Goal: Task Accomplishment & Management: Use online tool/utility

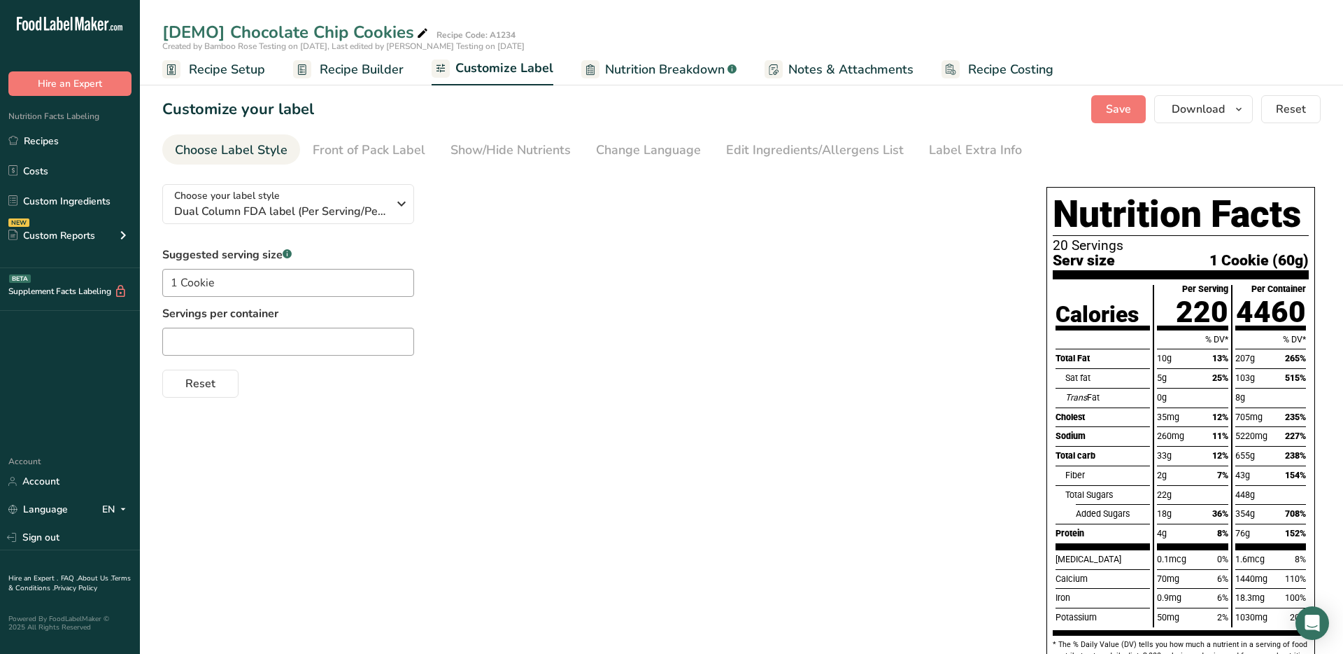
click at [366, 64] on span "Recipe Builder" at bounding box center [362, 69] width 84 height 19
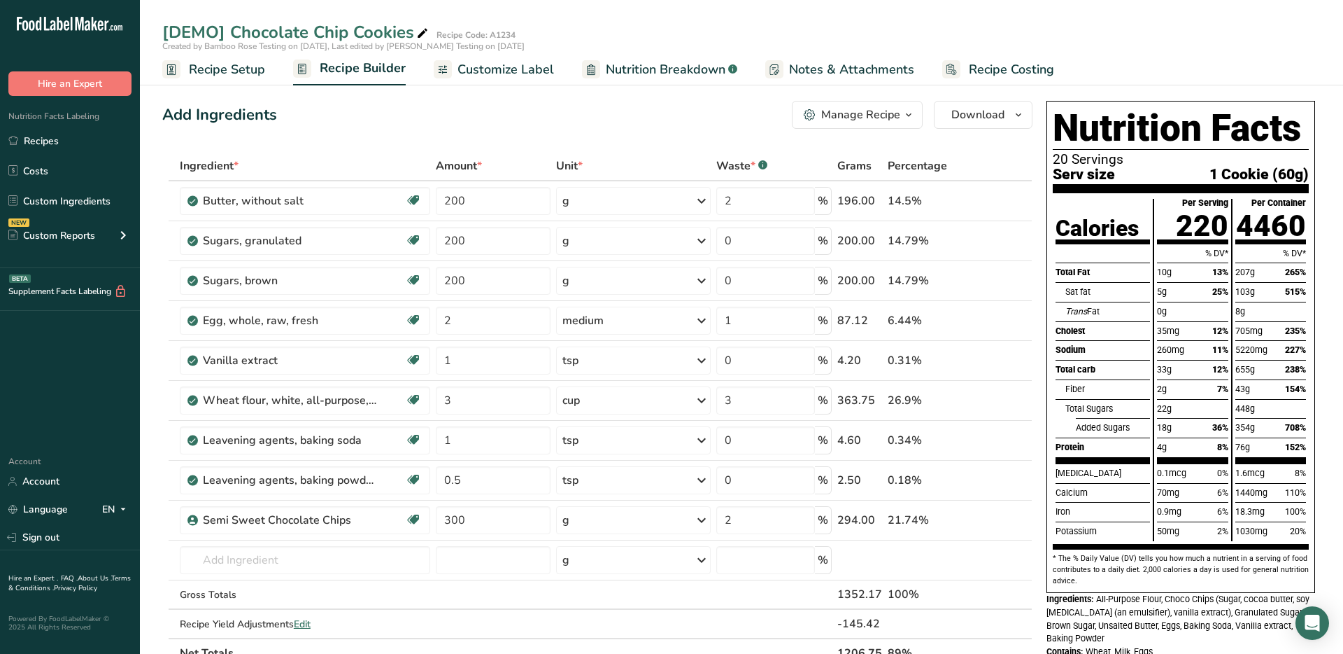
click at [615, 69] on span "Nutrition Breakdown" at bounding box center [666, 69] width 120 height 19
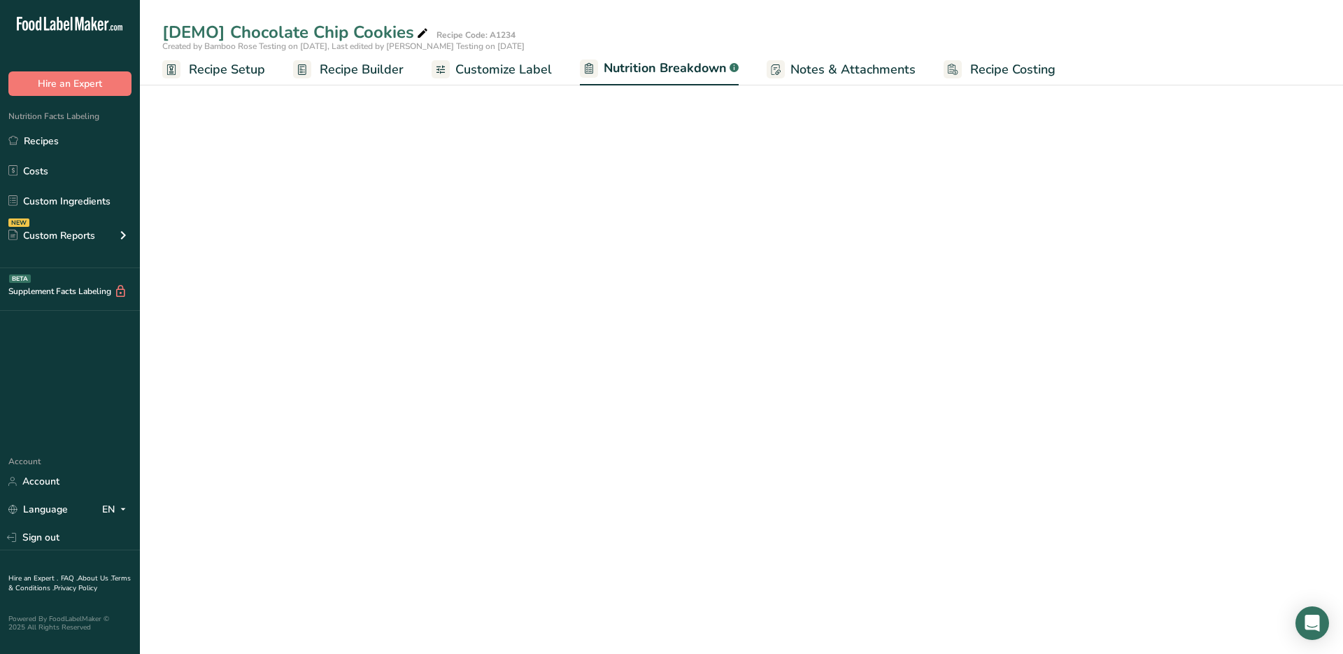
select select "Calories"
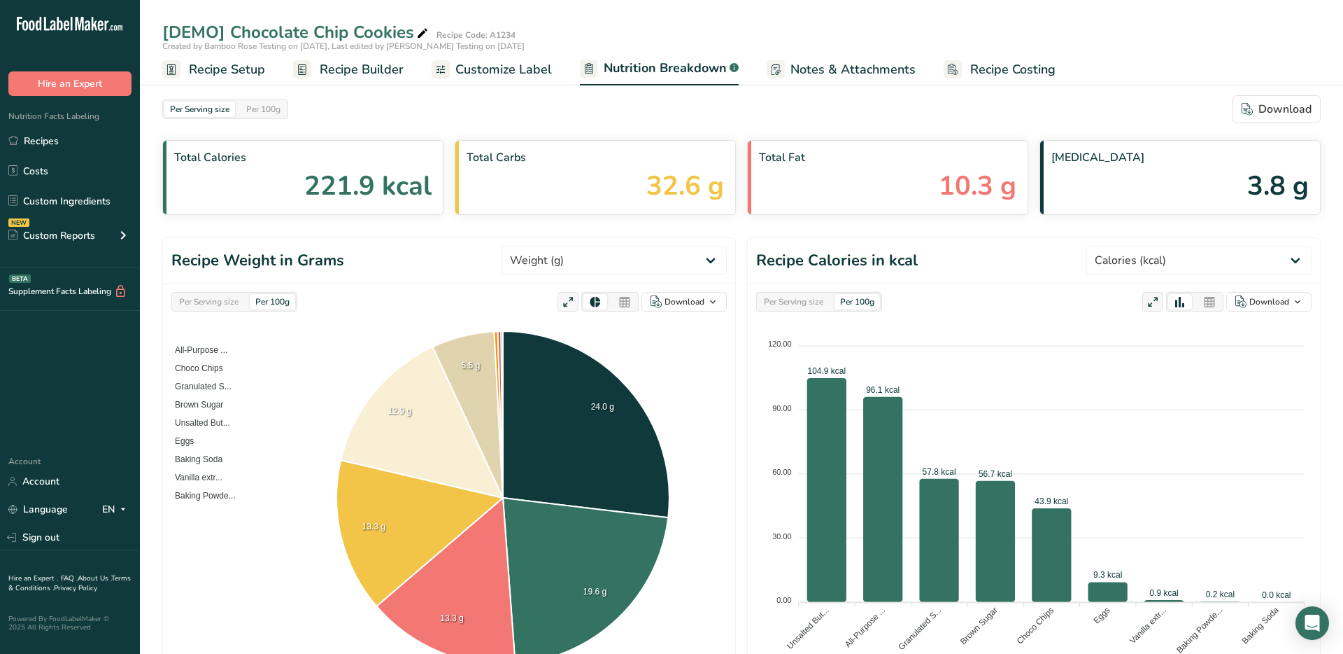
click at [572, 298] on icon at bounding box center [568, 302] width 13 height 20
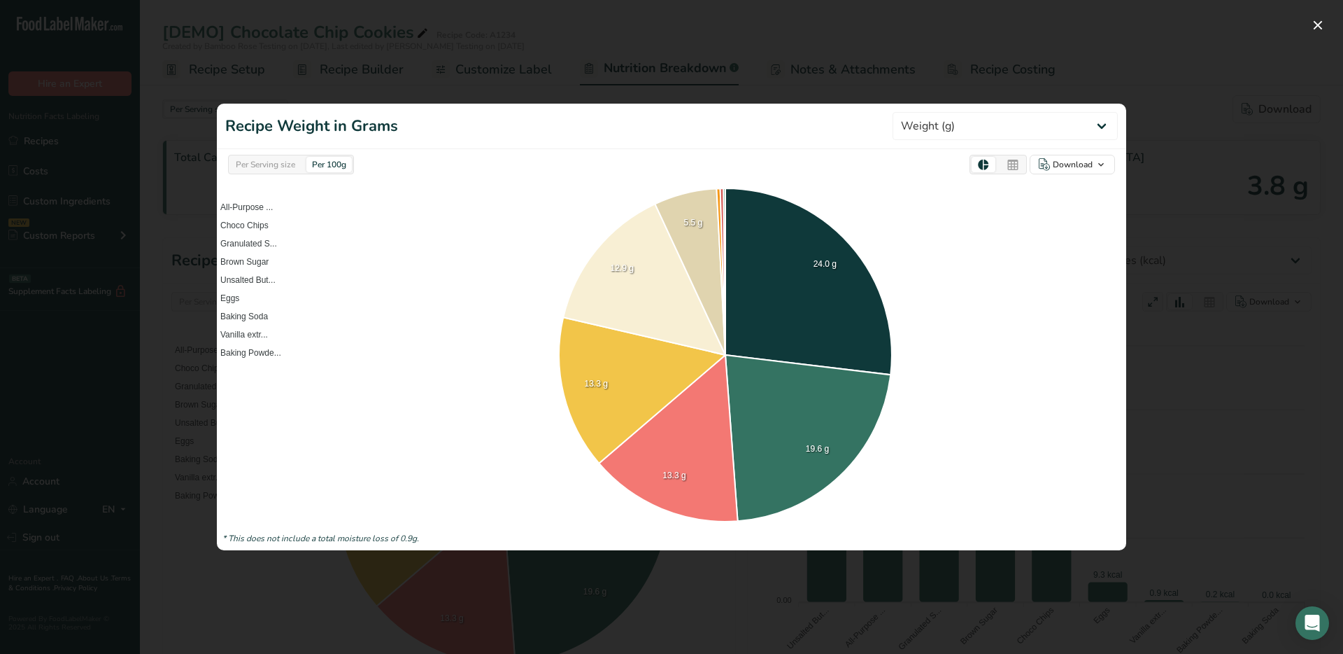
click at [1215, 338] on div at bounding box center [671, 327] width 1343 height 654
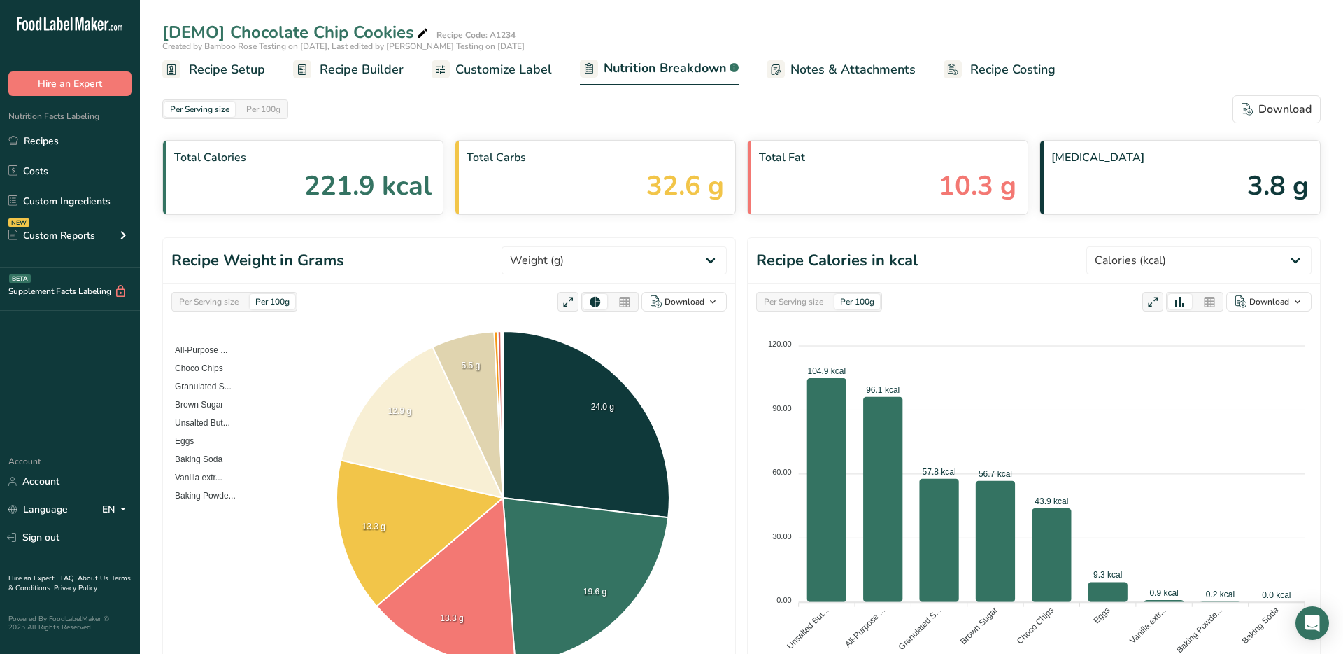
click at [1155, 301] on icon at bounding box center [1153, 302] width 13 height 20
select select "Calories"
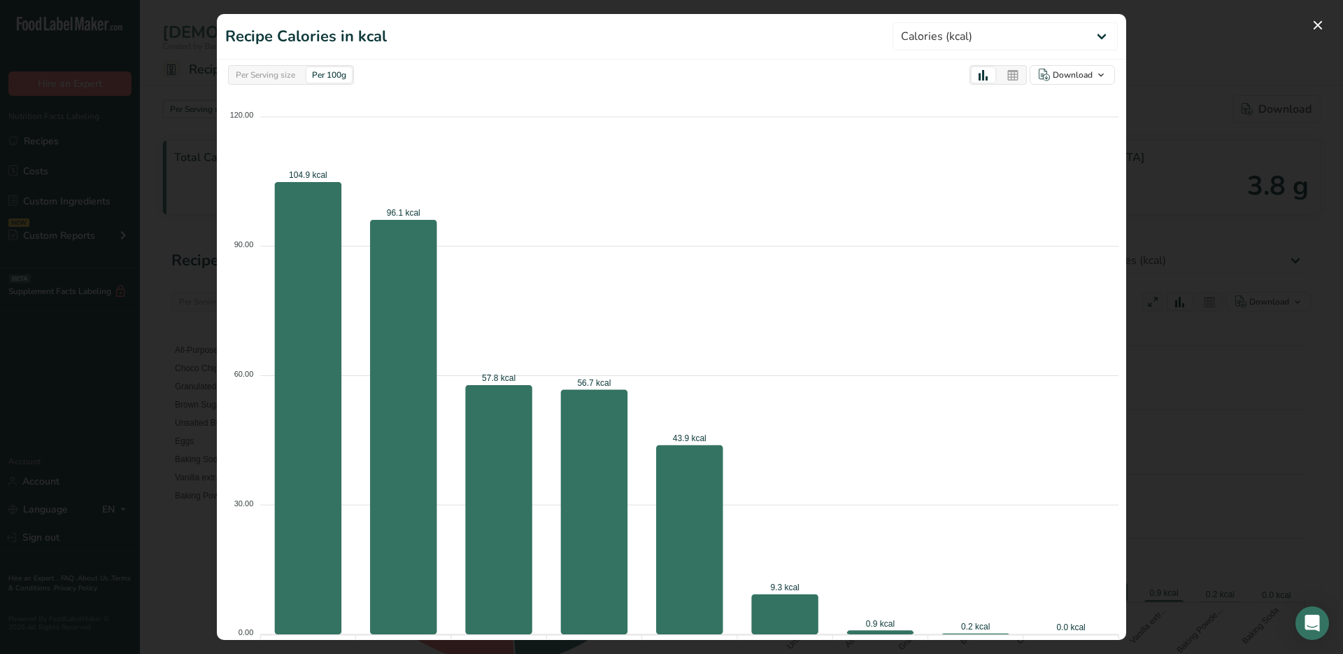
click at [1217, 377] on div at bounding box center [671, 327] width 1343 height 654
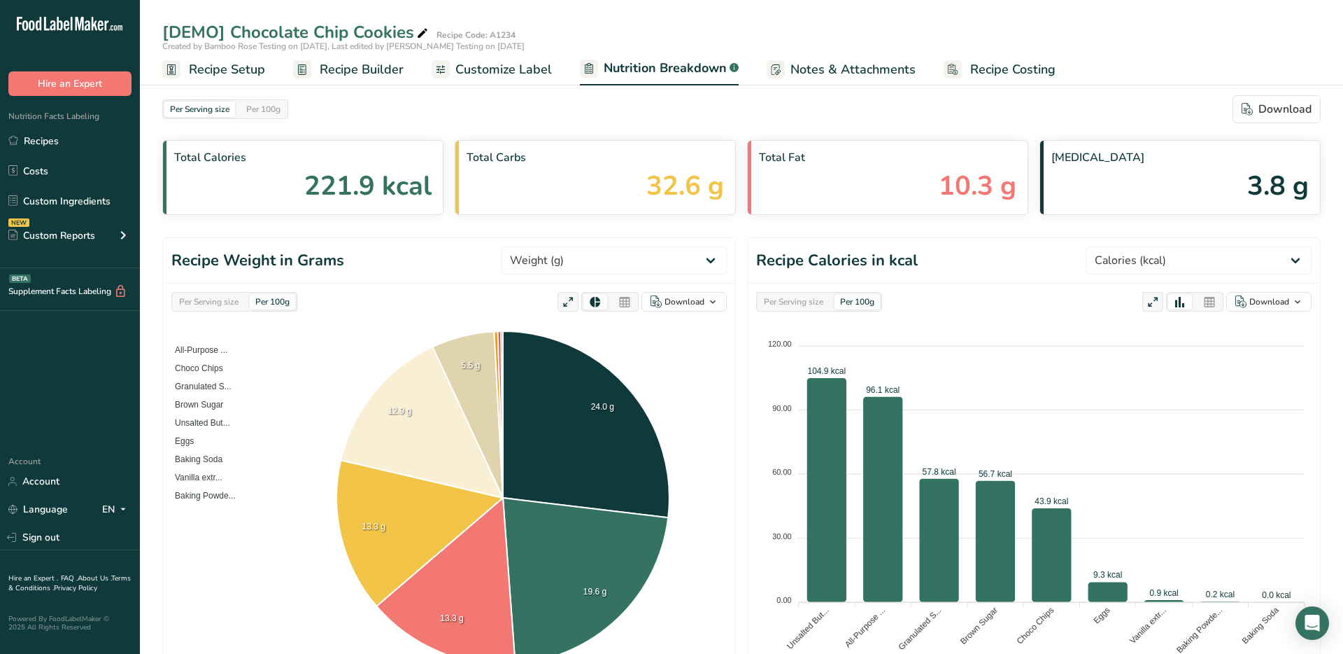
click at [530, 66] on span "Customize Label" at bounding box center [503, 69] width 97 height 19
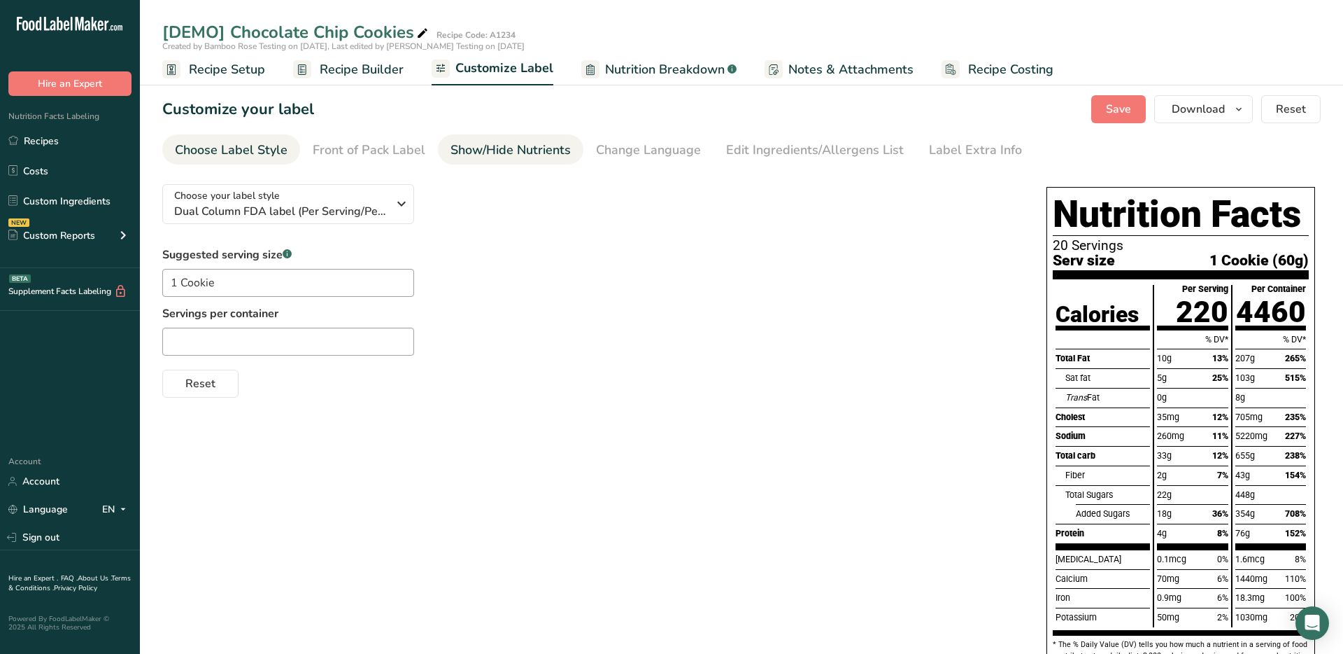
click at [532, 153] on div "Show/Hide Nutrients" at bounding box center [511, 150] width 120 height 19
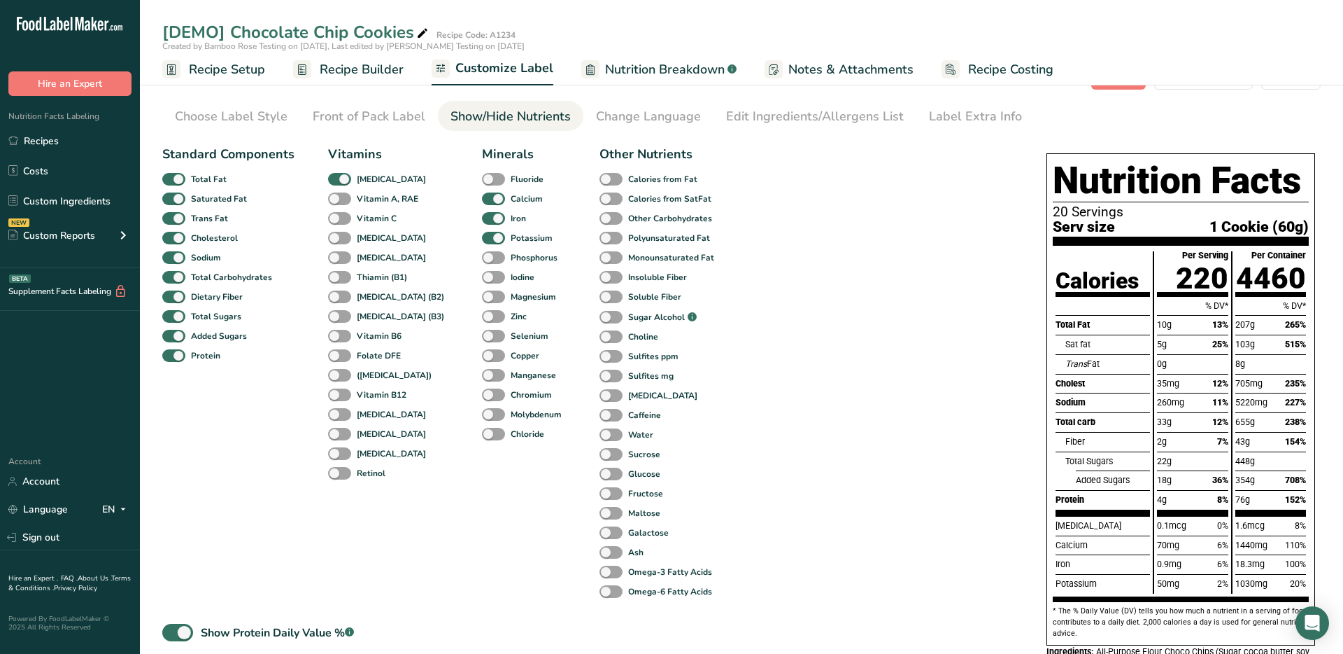
scroll to position [55, 0]
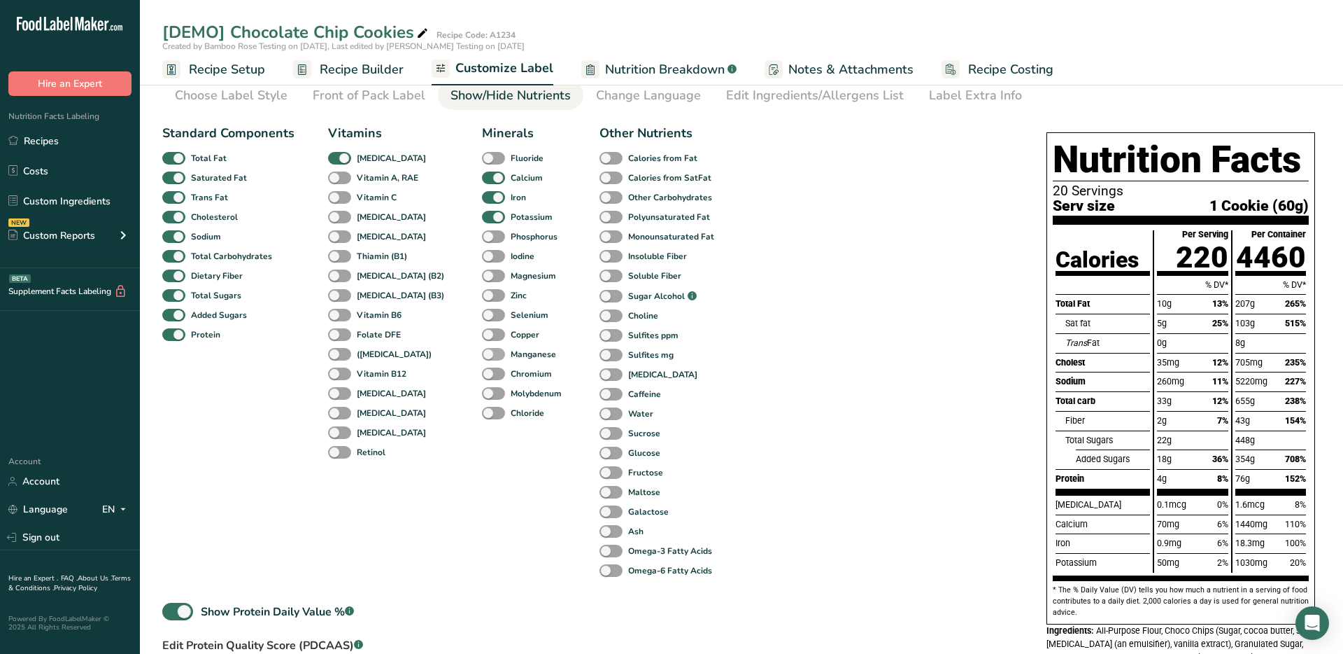
drag, startPoint x: 535, startPoint y: 351, endPoint x: 488, endPoint y: 353, distance: 47.6
click at [488, 354] on div "Minerals Fluoride Calcium Iron Potassium Phosphorus Iodine Magnesium Zinc Selen…" at bounding box center [524, 352] width 84 height 456
drag, startPoint x: 487, startPoint y: 353, endPoint x: 535, endPoint y: 352, distance: 48.3
click at [535, 352] on div "Minerals Fluoride Calcium Iron Potassium Phosphorus Iodine Magnesium Zinc Selen…" at bounding box center [524, 352] width 84 height 456
click at [522, 353] on b "Manganese" at bounding box center [533, 354] width 45 height 13
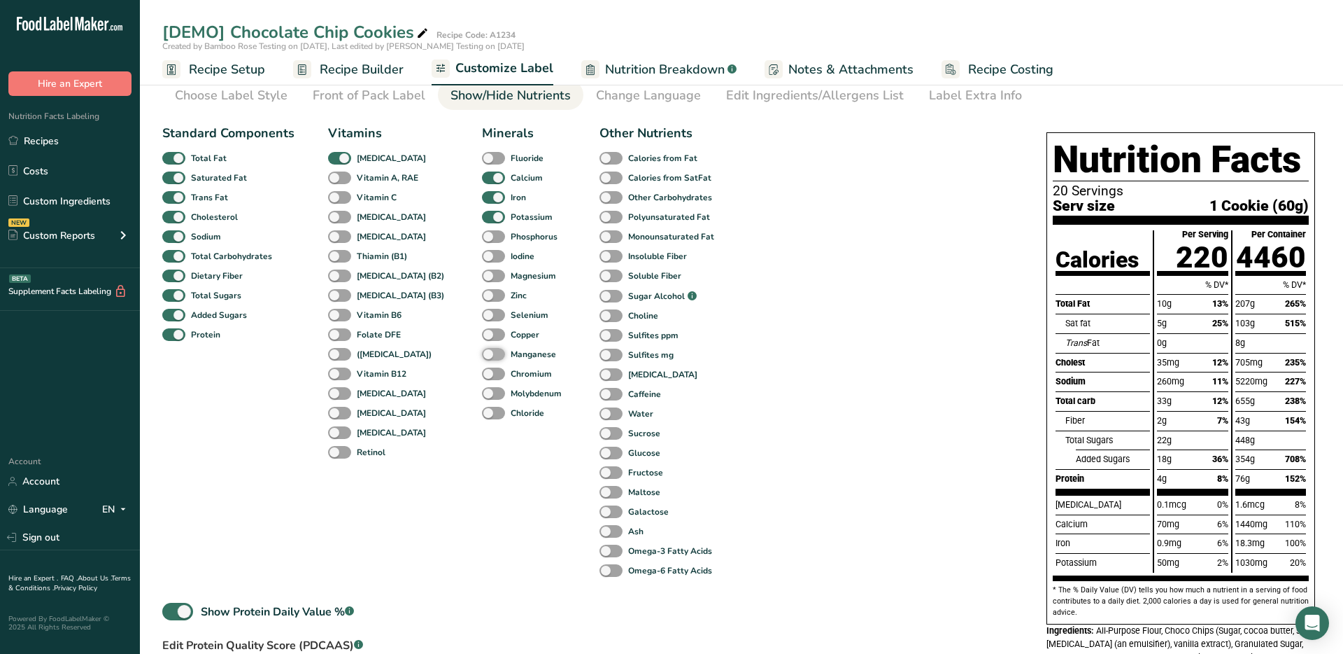
click at [491, 353] on input "Manganese" at bounding box center [486, 353] width 9 height 9
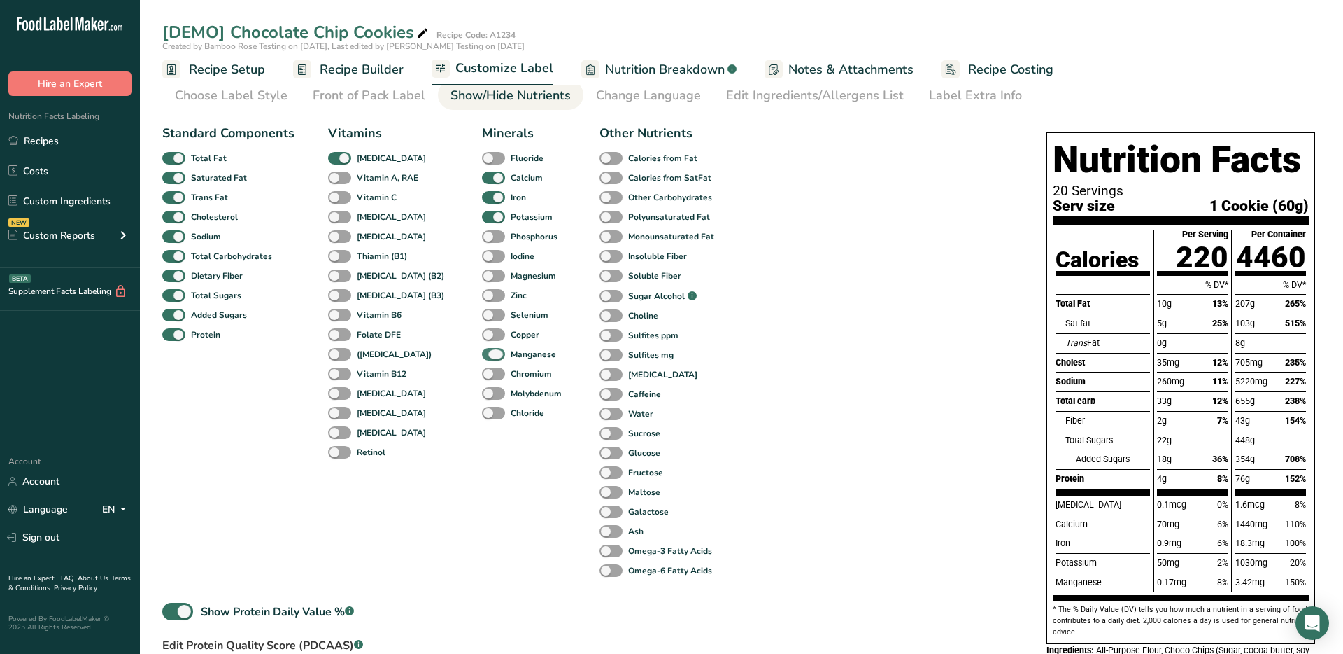
click at [522, 353] on b "Manganese" at bounding box center [533, 354] width 45 height 13
click at [491, 353] on input "Manganese" at bounding box center [486, 353] width 9 height 9
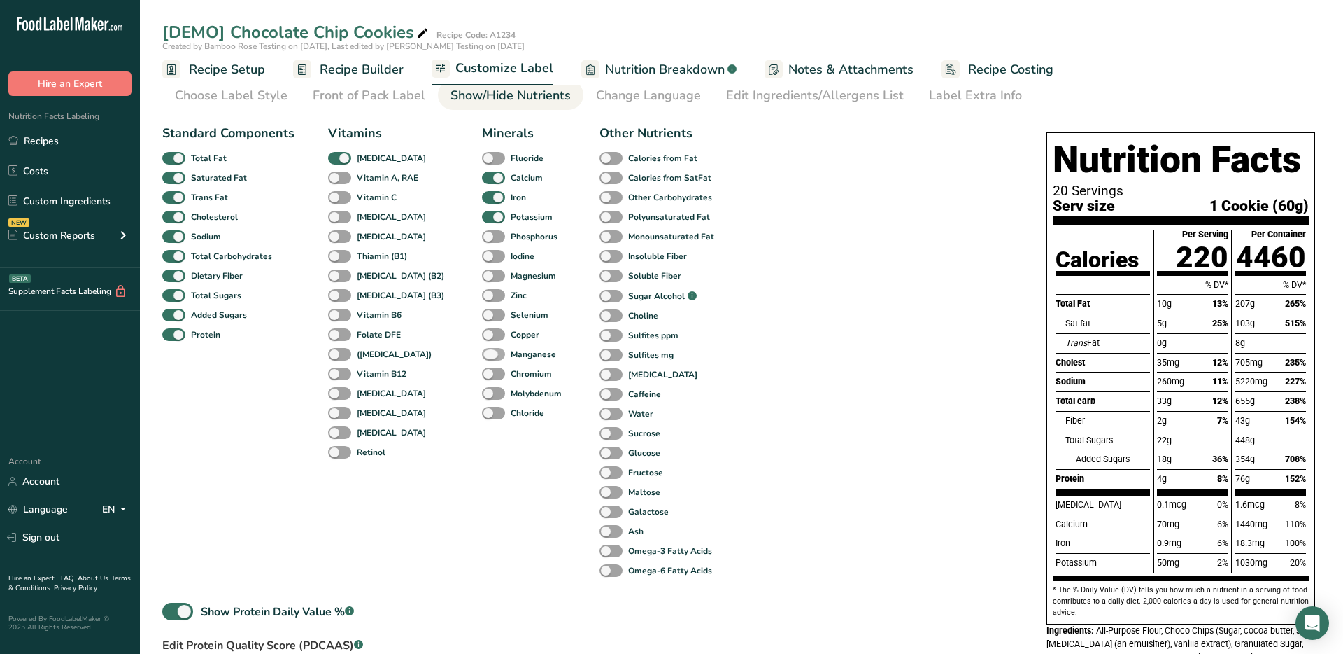
click at [522, 353] on b "Manganese" at bounding box center [533, 354] width 45 height 13
click at [491, 353] on input "Manganese" at bounding box center [486, 353] width 9 height 9
checkbox input "true"
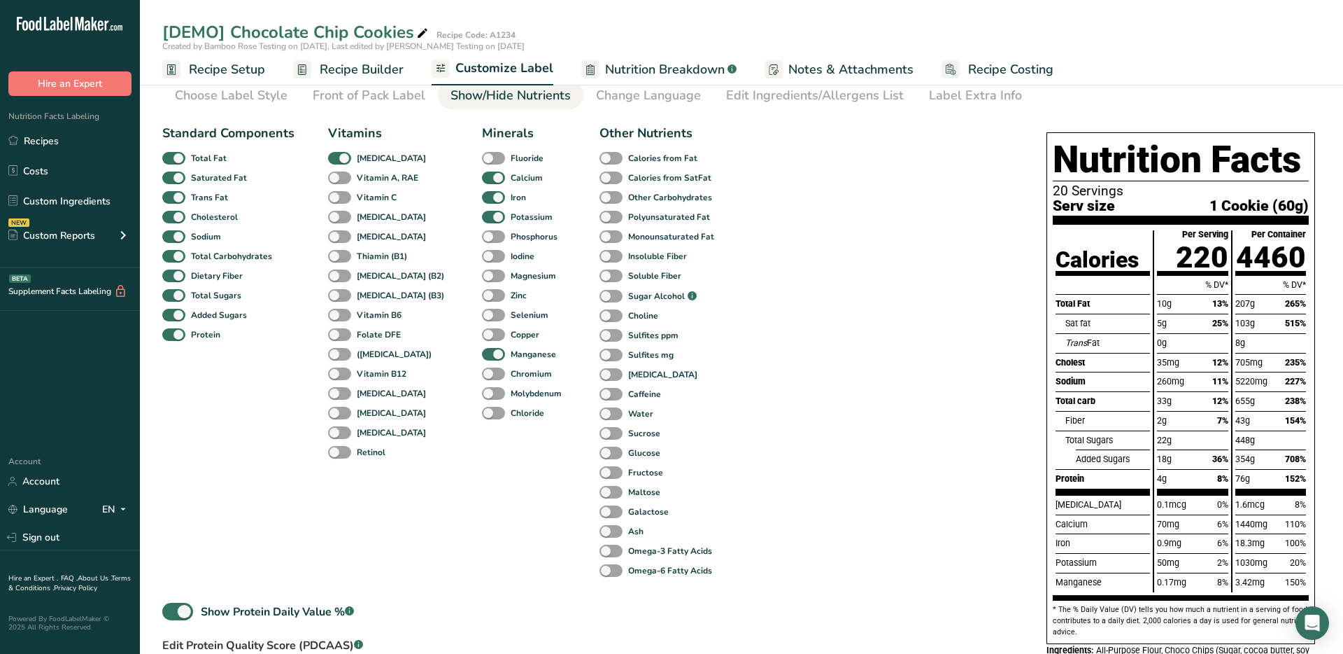
drag, startPoint x: 1106, startPoint y: 583, endPoint x: 1050, endPoint y: 583, distance: 55.3
click at [1050, 583] on div "Nutrition Facts 20 Servings Serv size 1 Cookie (60g) Calories Total Fat Sat fat…" at bounding box center [1181, 387] width 269 height 511
copy div "Manganese"
click at [511, 392] on b "Molybdenum" at bounding box center [536, 393] width 51 height 13
click at [491, 392] on input "Molybdenum" at bounding box center [486, 392] width 9 height 9
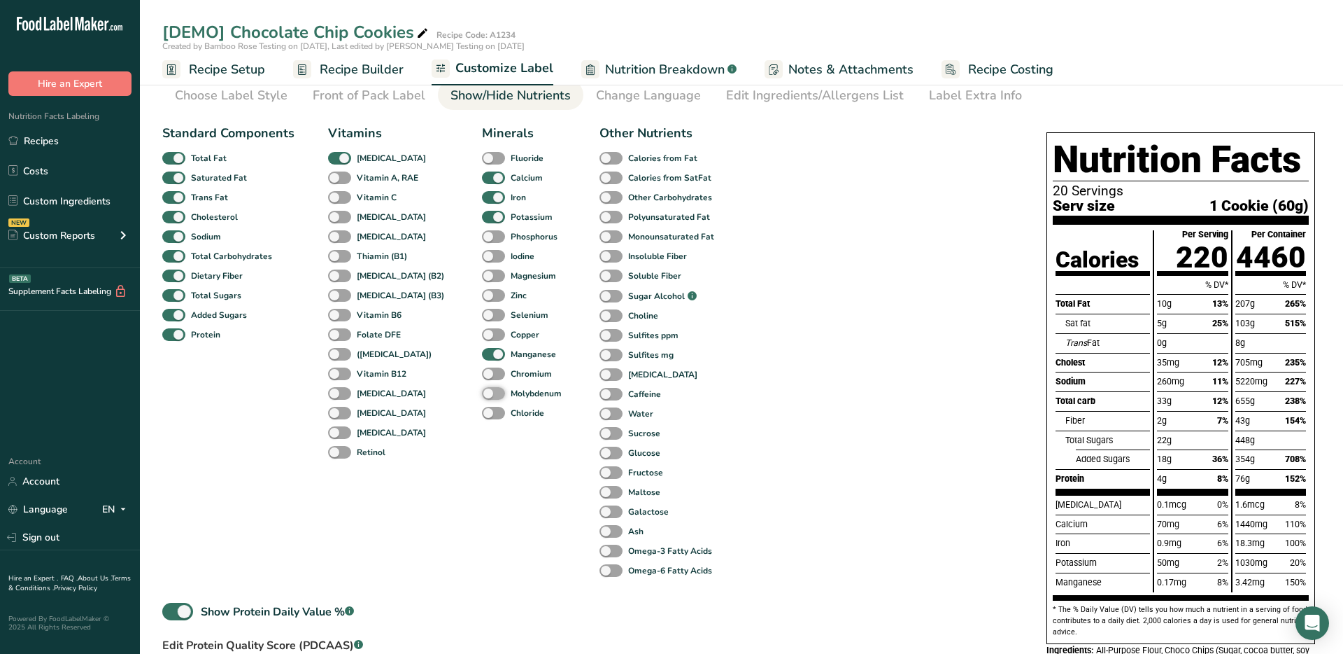
checkbox input "true"
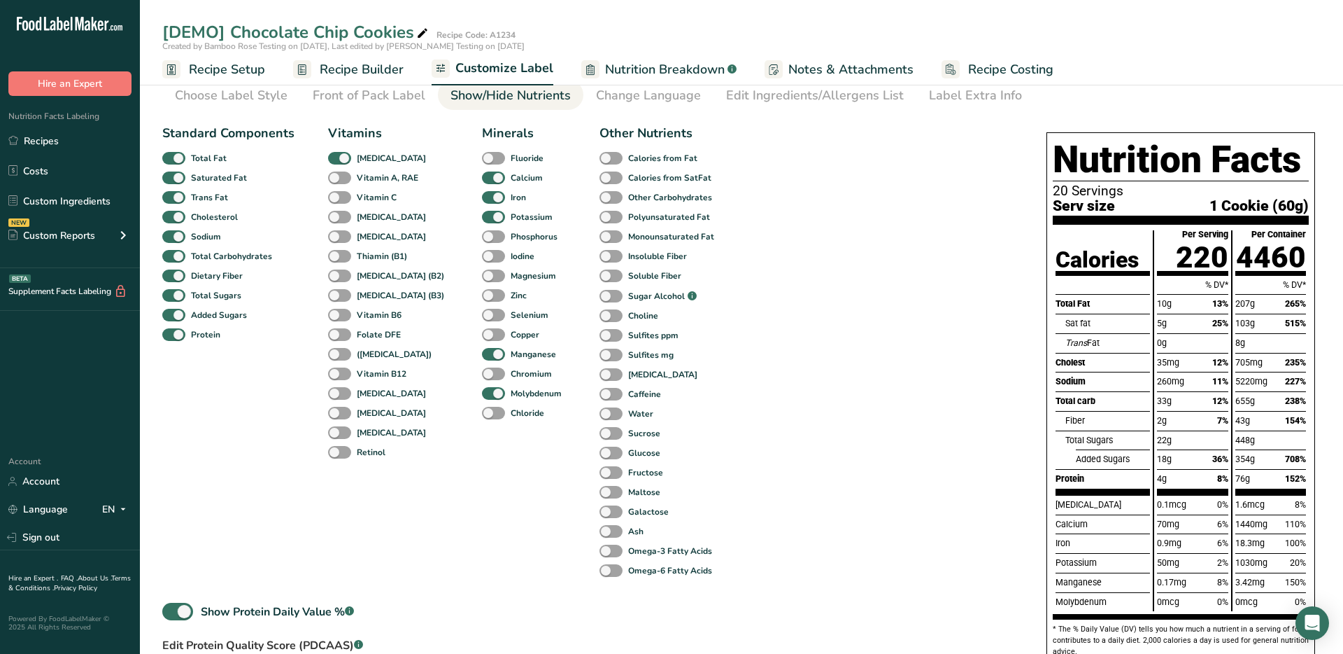
click at [1097, 600] on div "Molybdenum" at bounding box center [1103, 602] width 94 height 20
copy div "Molybdenum"
drag, startPoint x: 631, startPoint y: 337, endPoint x: 643, endPoint y: 336, distance: 11.9
click at [633, 337] on b "Sulfites ppm" at bounding box center [653, 335] width 50 height 13
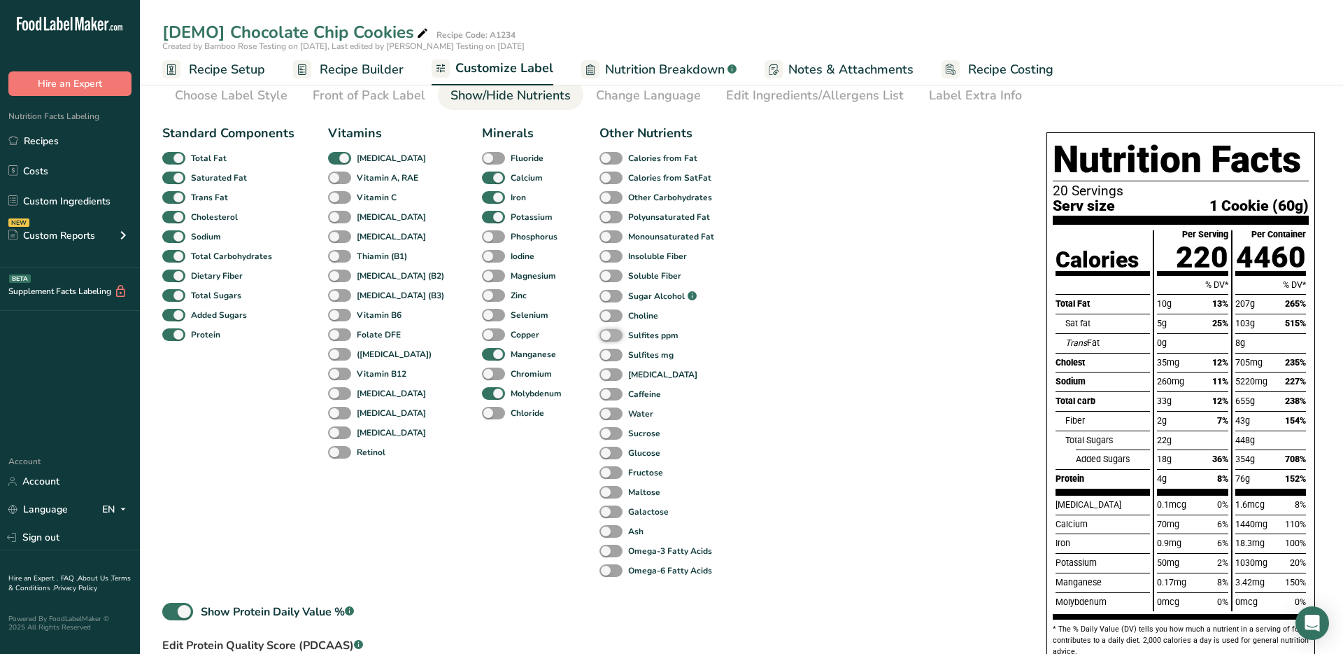
click at [609, 337] on input "Sulfites ppm" at bounding box center [604, 334] width 9 height 9
checkbox input "true"
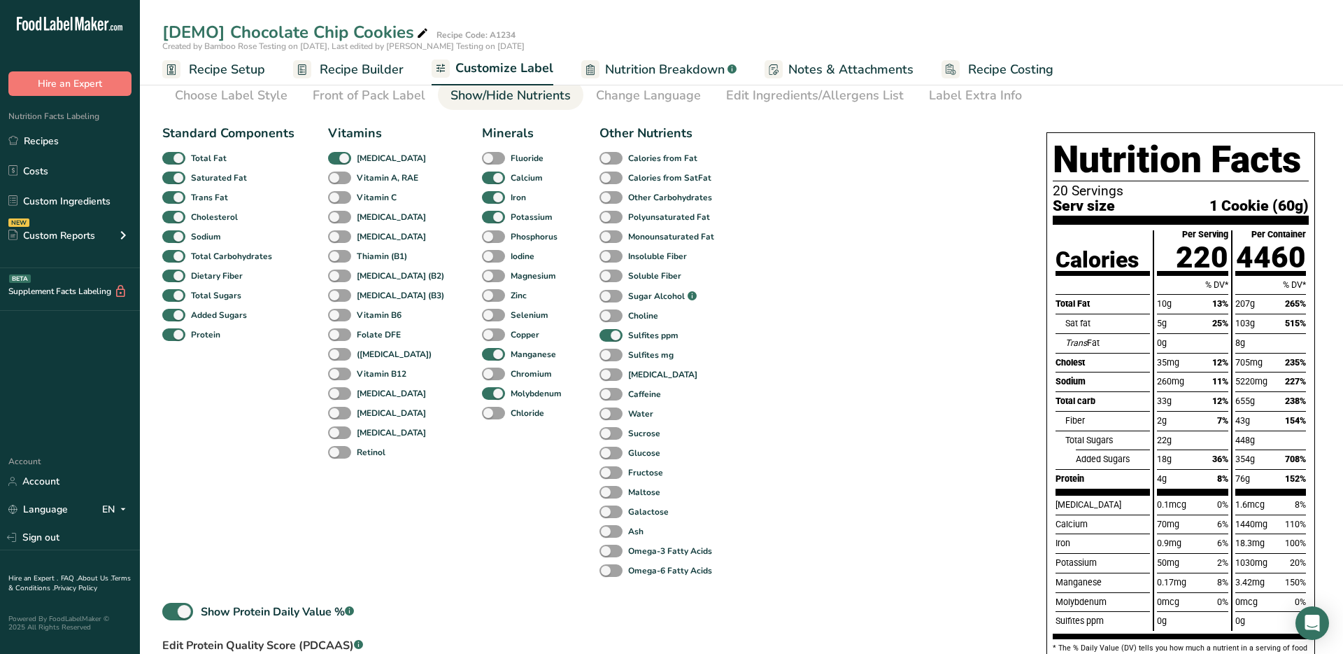
click at [1092, 618] on div "Sulfites ppm" at bounding box center [1103, 621] width 94 height 20
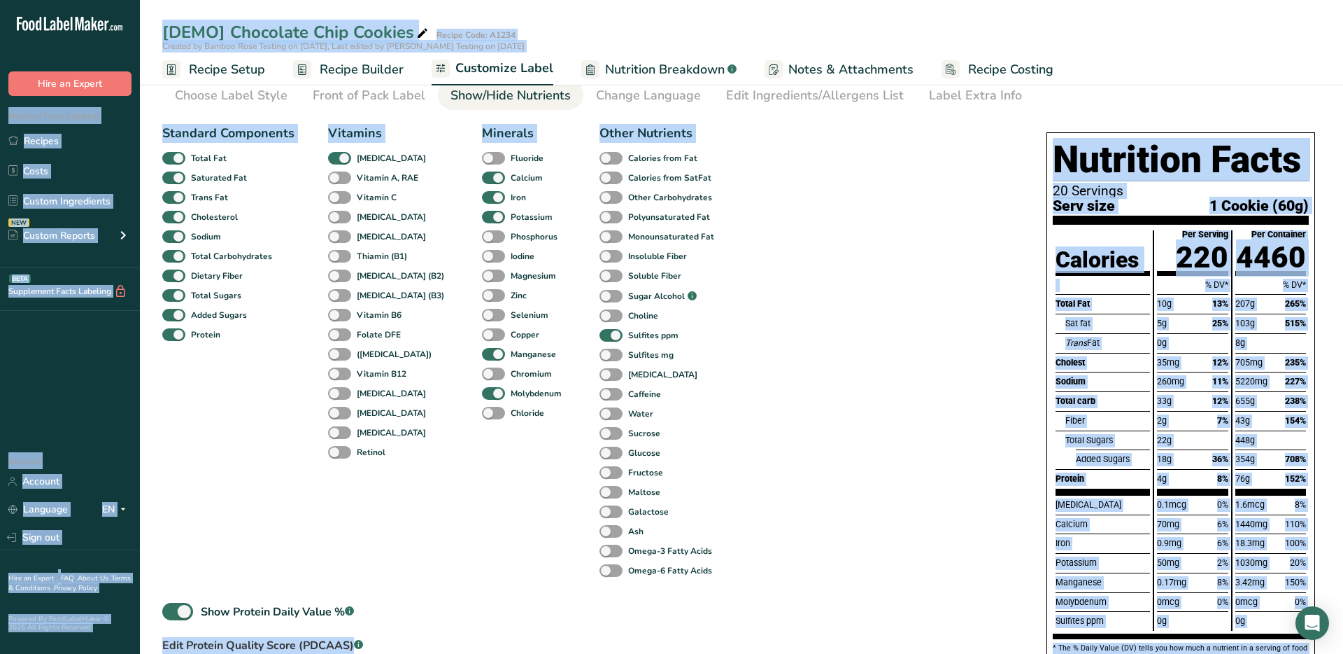
copy body "Loremipsu Dolor Sitametc Adipisc Elits Doeius Temporincid UTL Etdolo Magnaal En…"
click at [1099, 620] on div "Sulfites ppm" at bounding box center [1103, 621] width 94 height 20
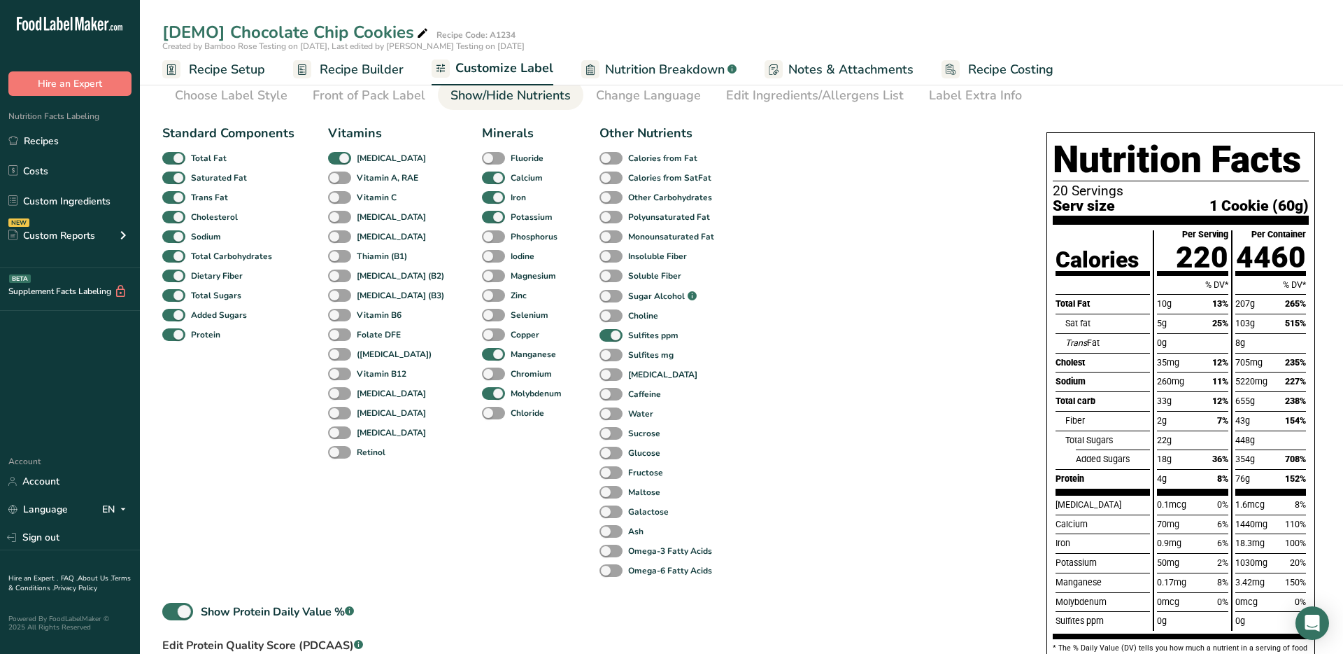
drag, startPoint x: 1110, startPoint y: 622, endPoint x: 1047, endPoint y: 623, distance: 63.0
click at [1047, 623] on div "Nutrition Facts 20 Servings Serv size 1 Cookie (60g) Calories Total Fat Sat fat…" at bounding box center [1181, 407] width 269 height 550
copy div "Sulfites ppm"
